Goal: Task Accomplishment & Management: Manage account settings

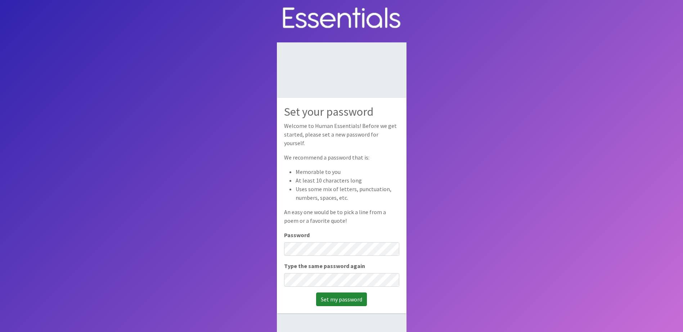
click at [339, 293] on input "Set my password" at bounding box center [341, 300] width 51 height 14
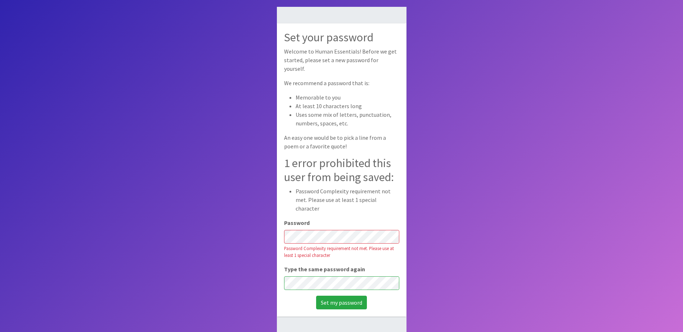
scroll to position [36, 0]
click at [343, 296] on input "Set my password" at bounding box center [341, 303] width 51 height 14
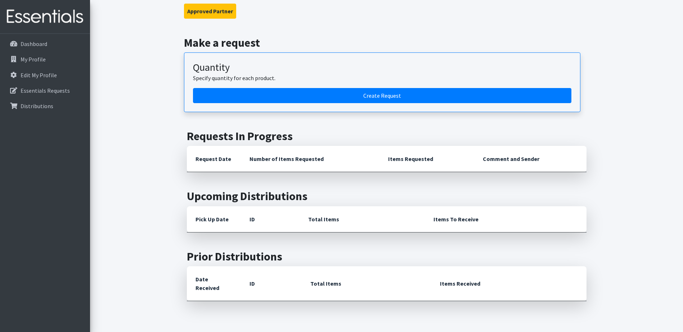
scroll to position [72, 0]
